Goal: Information Seeking & Learning: Learn about a topic

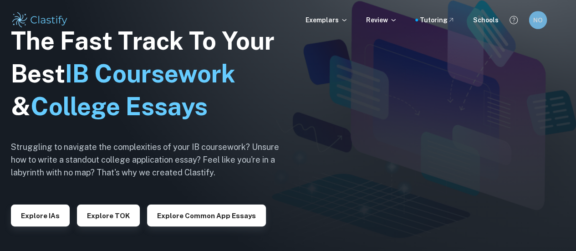
click at [537, 23] on h6 "NO" at bounding box center [538, 20] width 10 height 10
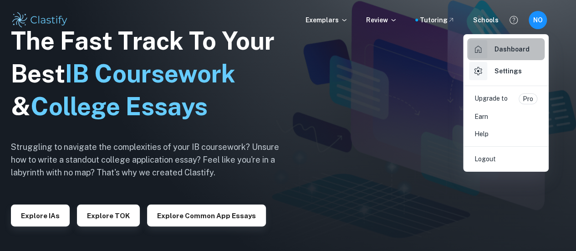
click at [508, 51] on h6 "Dashboard" at bounding box center [512, 49] width 35 height 10
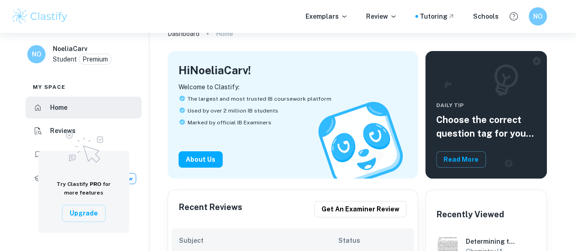
scroll to position [135, 0]
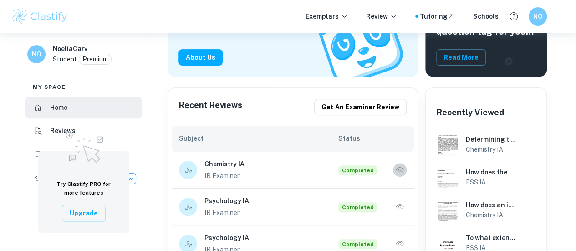
click at [397, 174] on icon "button" at bounding box center [399, 169] width 9 height 9
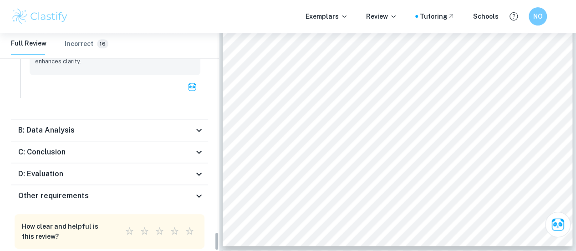
scroll to position [2318, 0]
click at [129, 146] on div "C: Conclusion" at bounding box center [105, 151] width 175 height 11
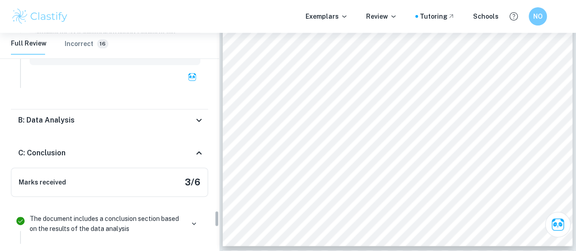
scroll to position [2328, 0]
click at [148, 114] on div "B: Data Analysis" at bounding box center [105, 119] width 175 height 11
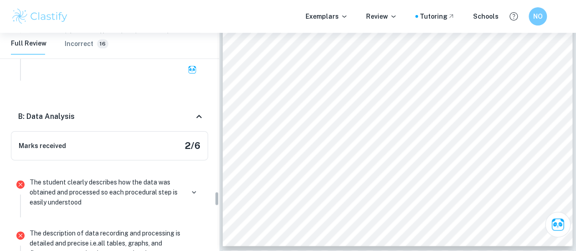
scroll to position [2341, 0]
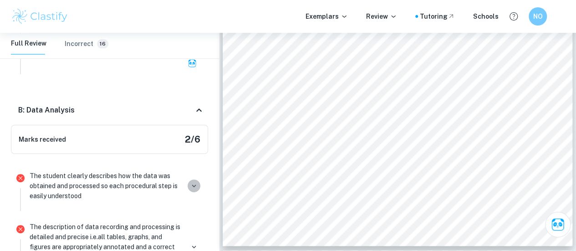
click at [195, 182] on icon "button" at bounding box center [194, 186] width 8 height 8
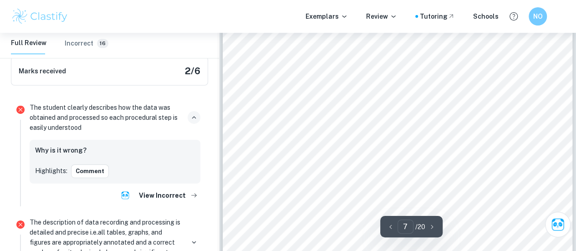
scroll to position [3176, 0]
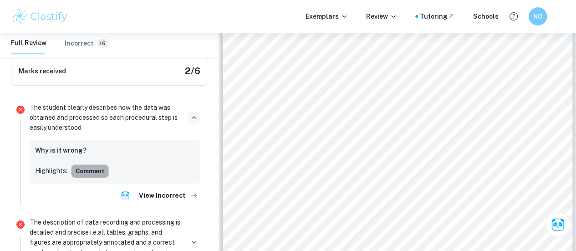
click at [82, 164] on button "Comment" at bounding box center [90, 171] width 38 height 14
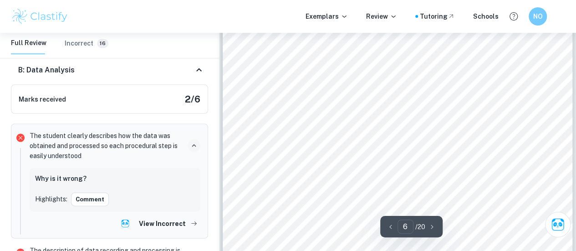
scroll to position [2648, 0]
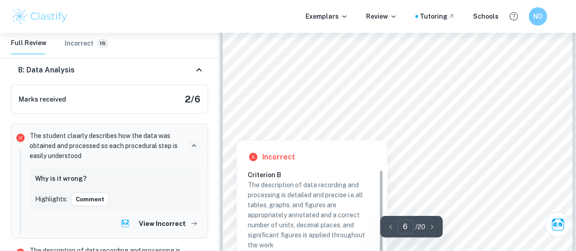
click at [241, 127] on div at bounding box center [236, 131] width 13 height 13
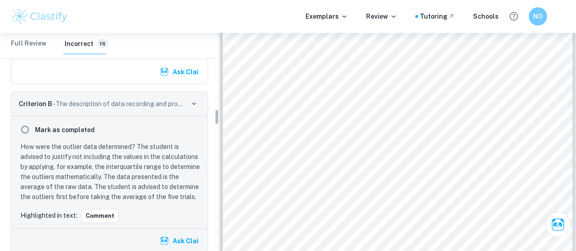
scroll to position [1058, 0]
click at [171, 157] on p "How were the outlier data determined? The student is advised to justify not inc…" at bounding box center [112, 171] width 182 height 60
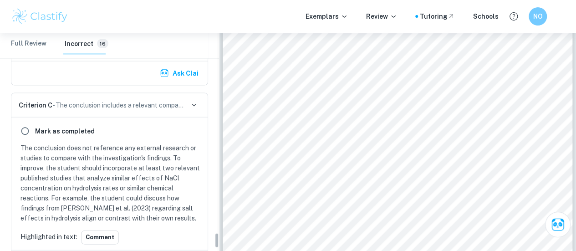
scroll to position [2753, 0]
click at [18, 46] on Review "Full Review" at bounding box center [29, 44] width 36 height 22
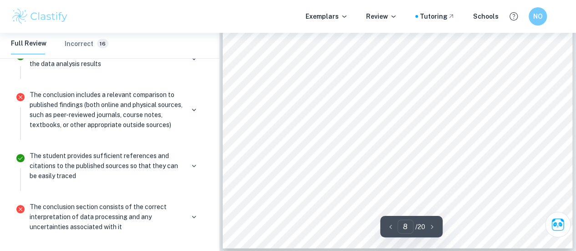
scroll to position [3762, 0]
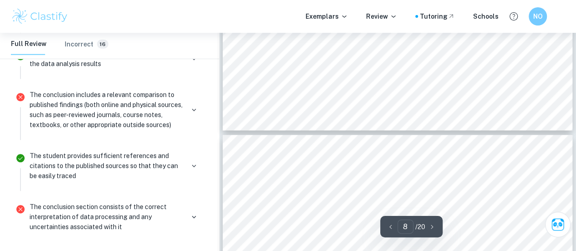
type input "9"
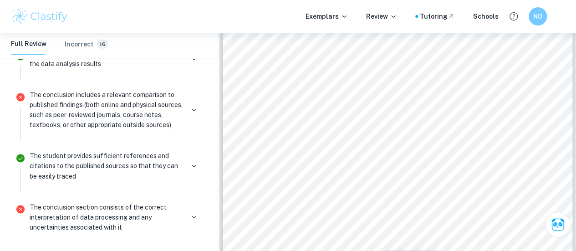
scroll to position [4149, 0]
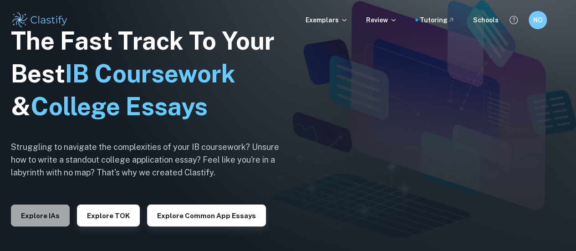
click at [60, 207] on button "Explore IAs" at bounding box center [40, 216] width 59 height 22
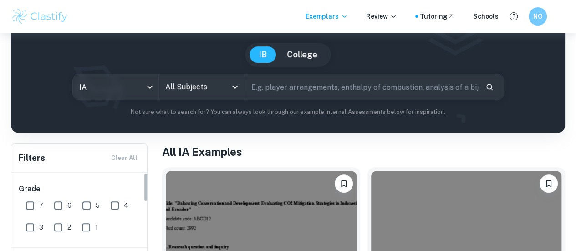
scroll to position [72, 0]
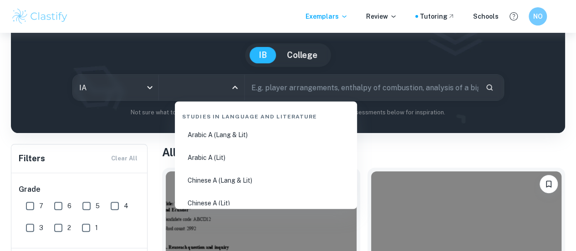
click at [200, 88] on input "All Subjects" at bounding box center [195, 87] width 64 height 17
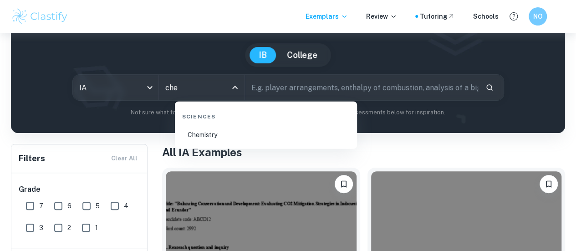
click at [222, 132] on li "Chemistry" at bounding box center [266, 134] width 175 height 21
type input "Chemistry"
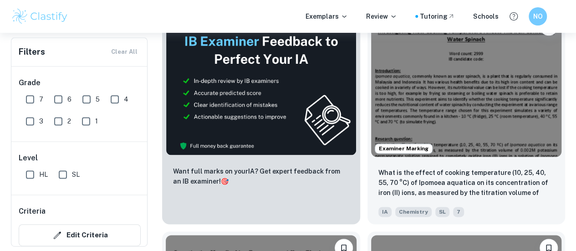
scroll to position [535, 0]
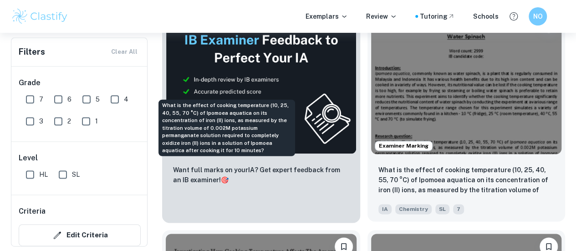
click at [379, 165] on p "What is the effect of cooking temperature (10, 25, 40, 55, 70 °C) of Ipomoea aq…" at bounding box center [467, 180] width 176 height 31
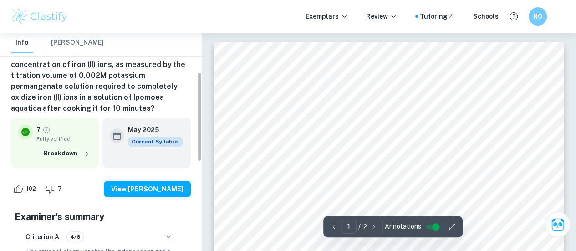
scroll to position [95, 0]
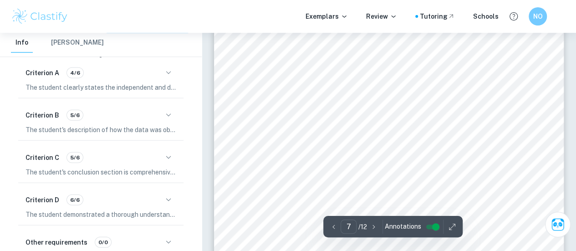
scroll to position [2850, 0]
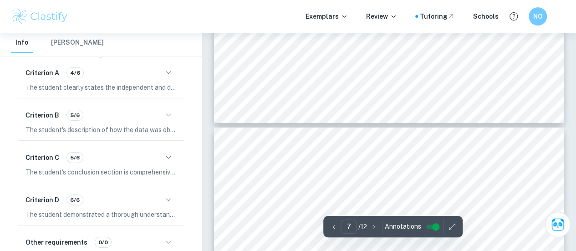
type input "8"
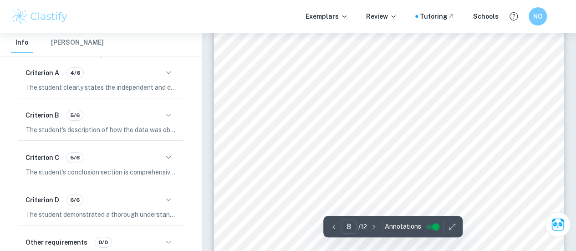
scroll to position [3387, 0]
